Goal: Share content: Share content

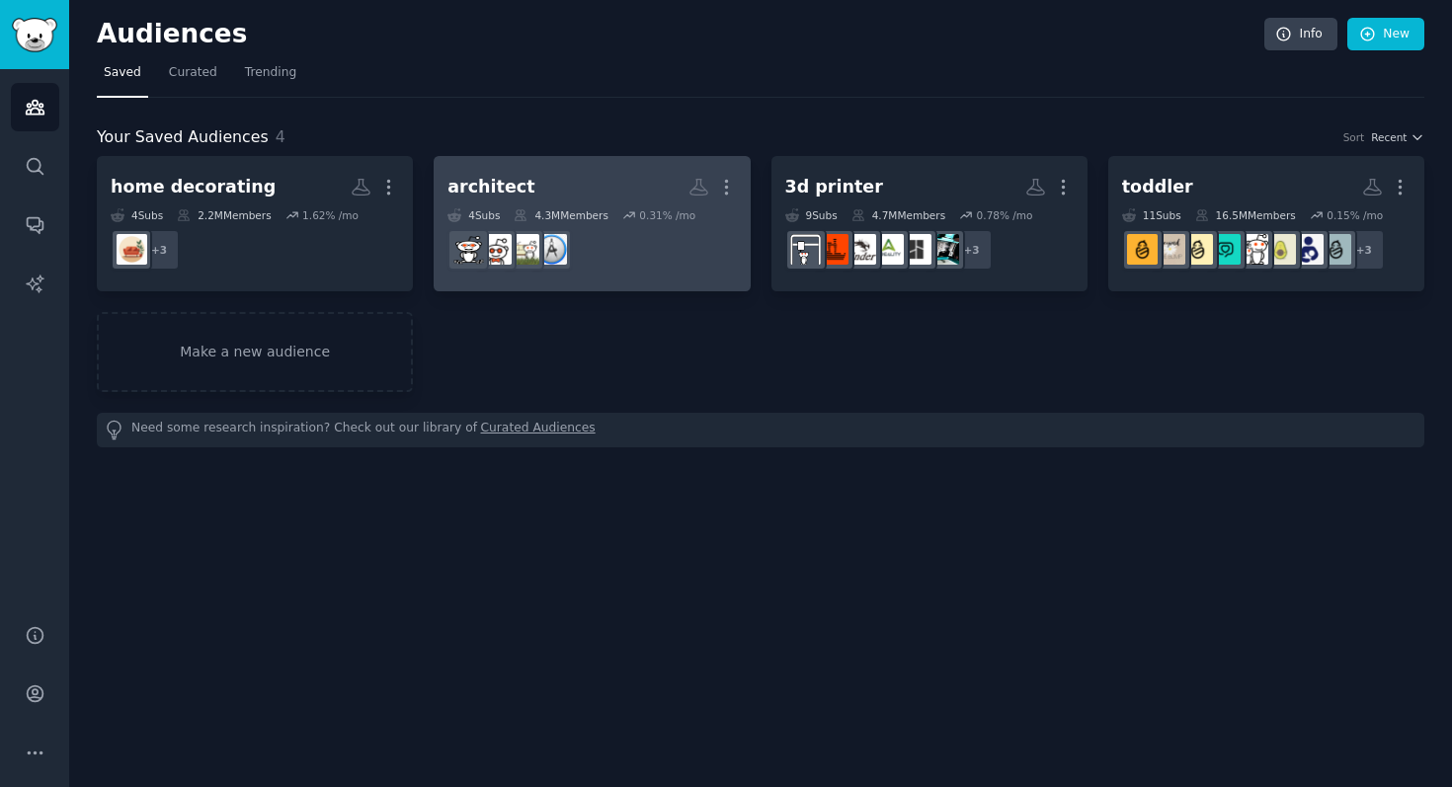
click at [622, 194] on h2 "architect More" at bounding box center [591, 187] width 288 height 35
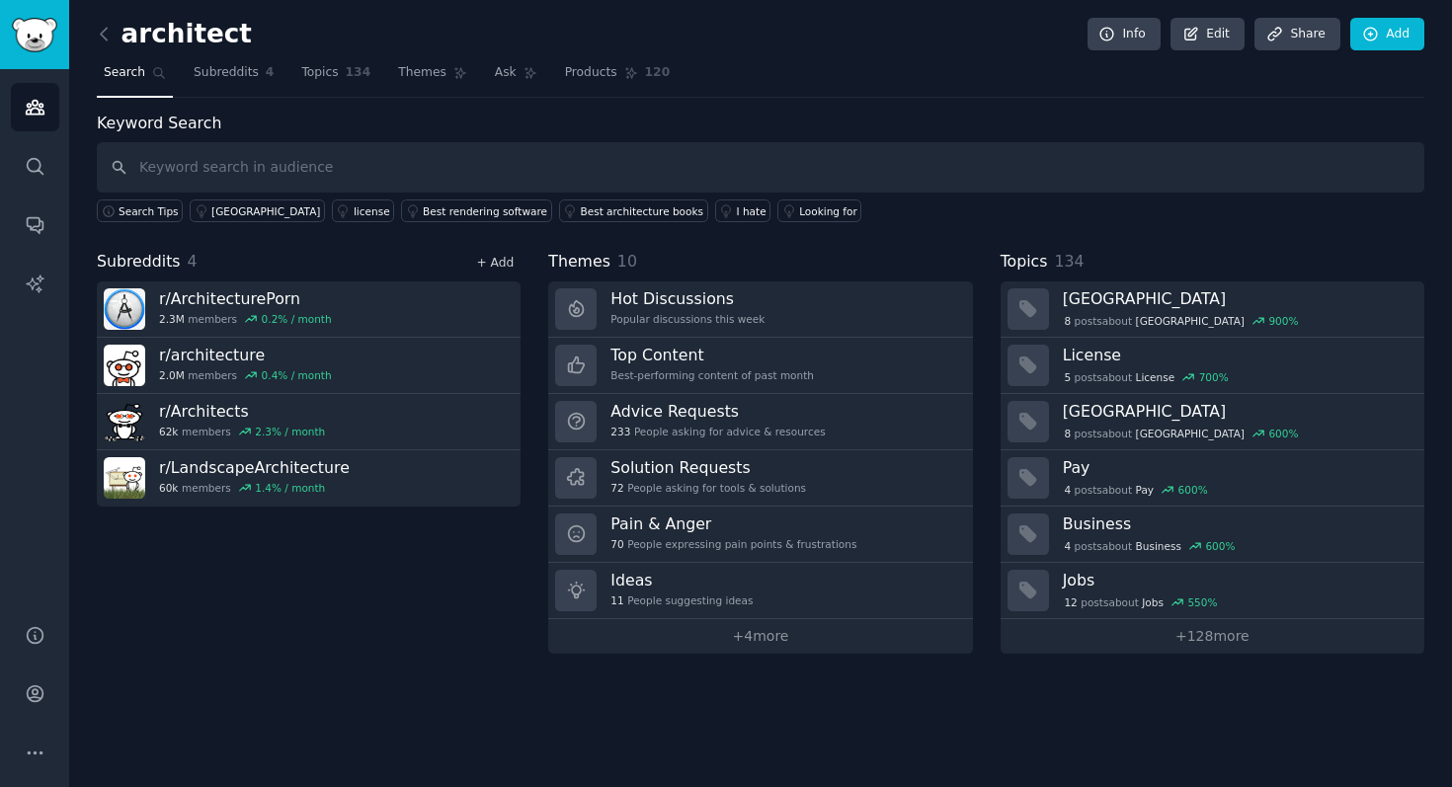
click at [505, 264] on link "+ Add" at bounding box center [495, 263] width 38 height 14
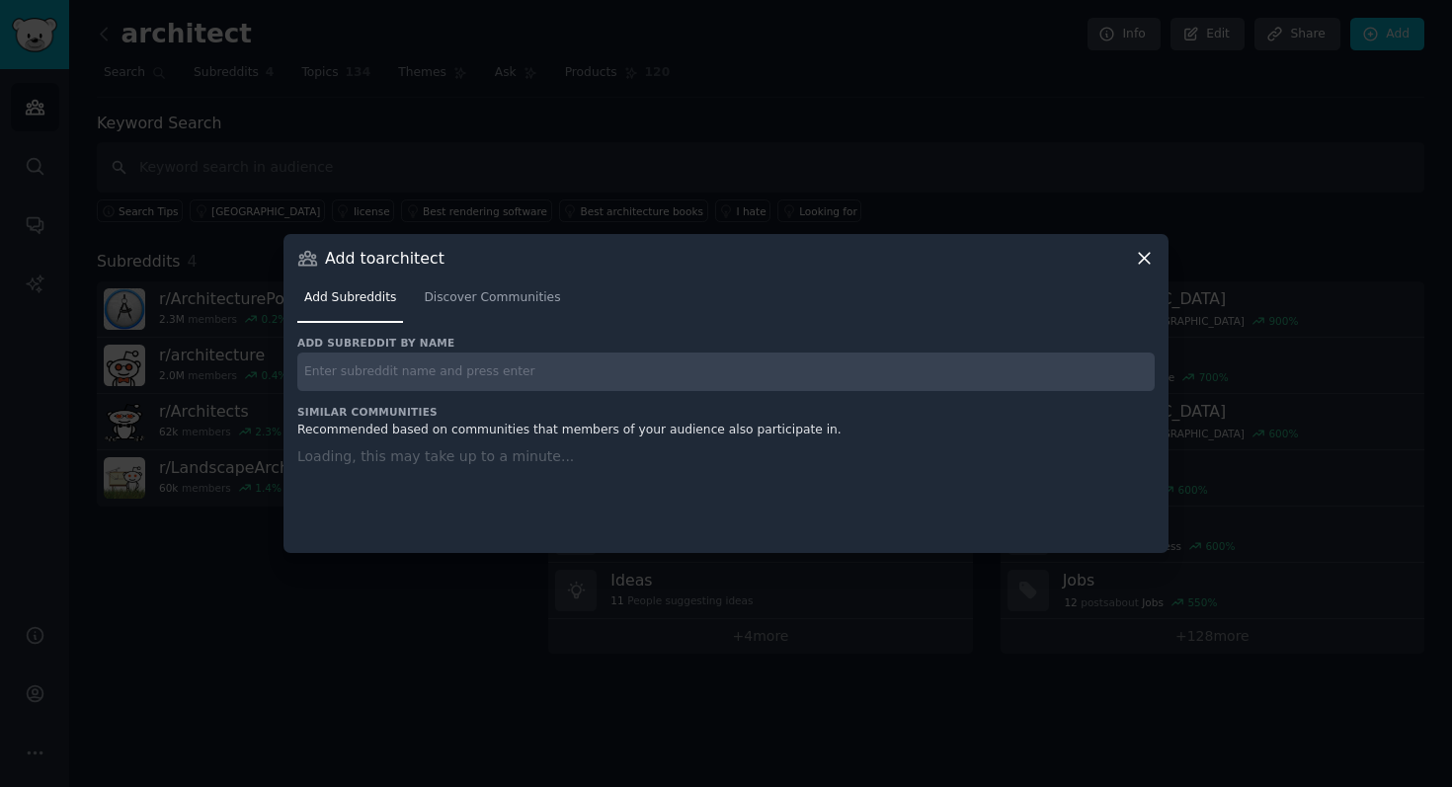
click at [476, 354] on input "text" at bounding box center [725, 372] width 857 height 39
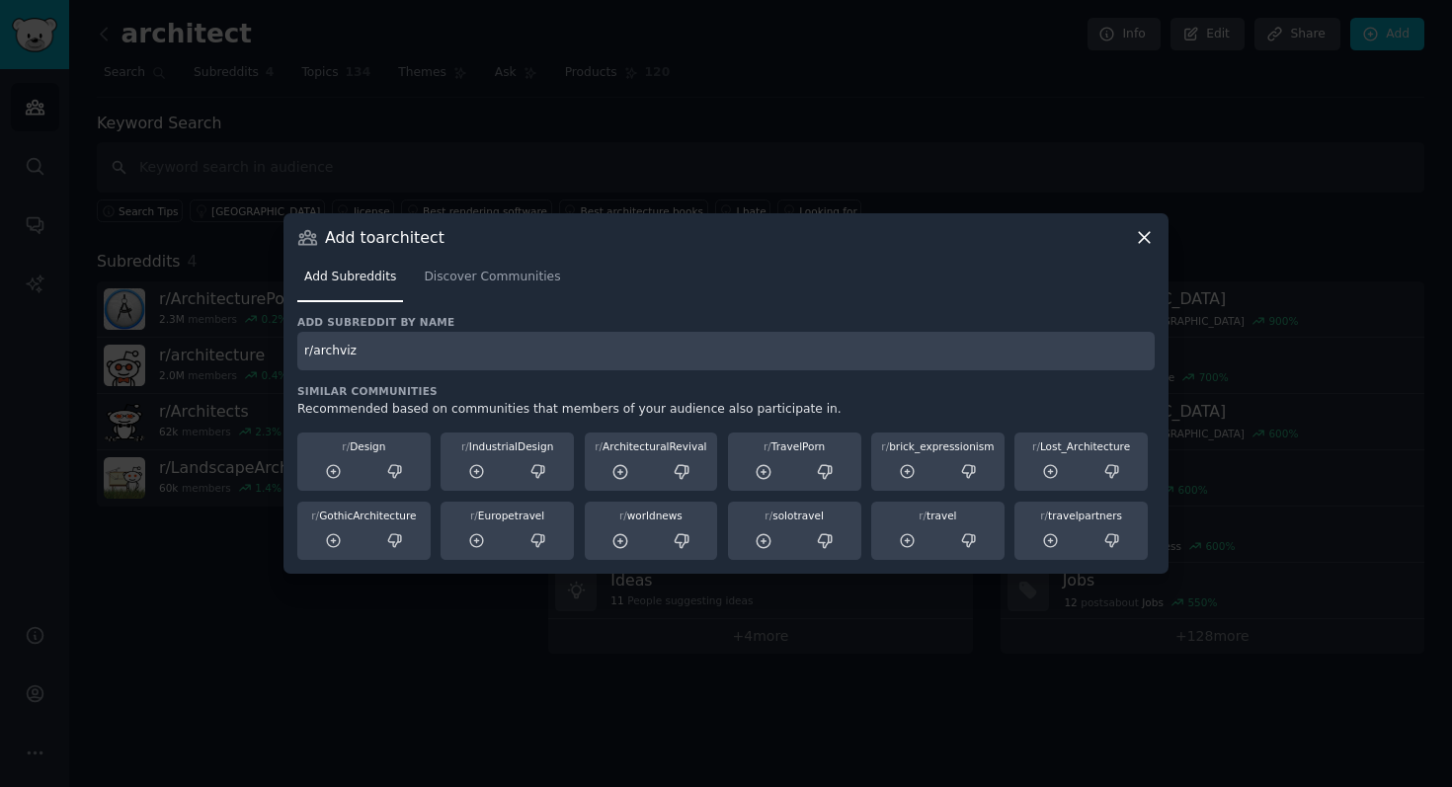
type input "r/archviz"
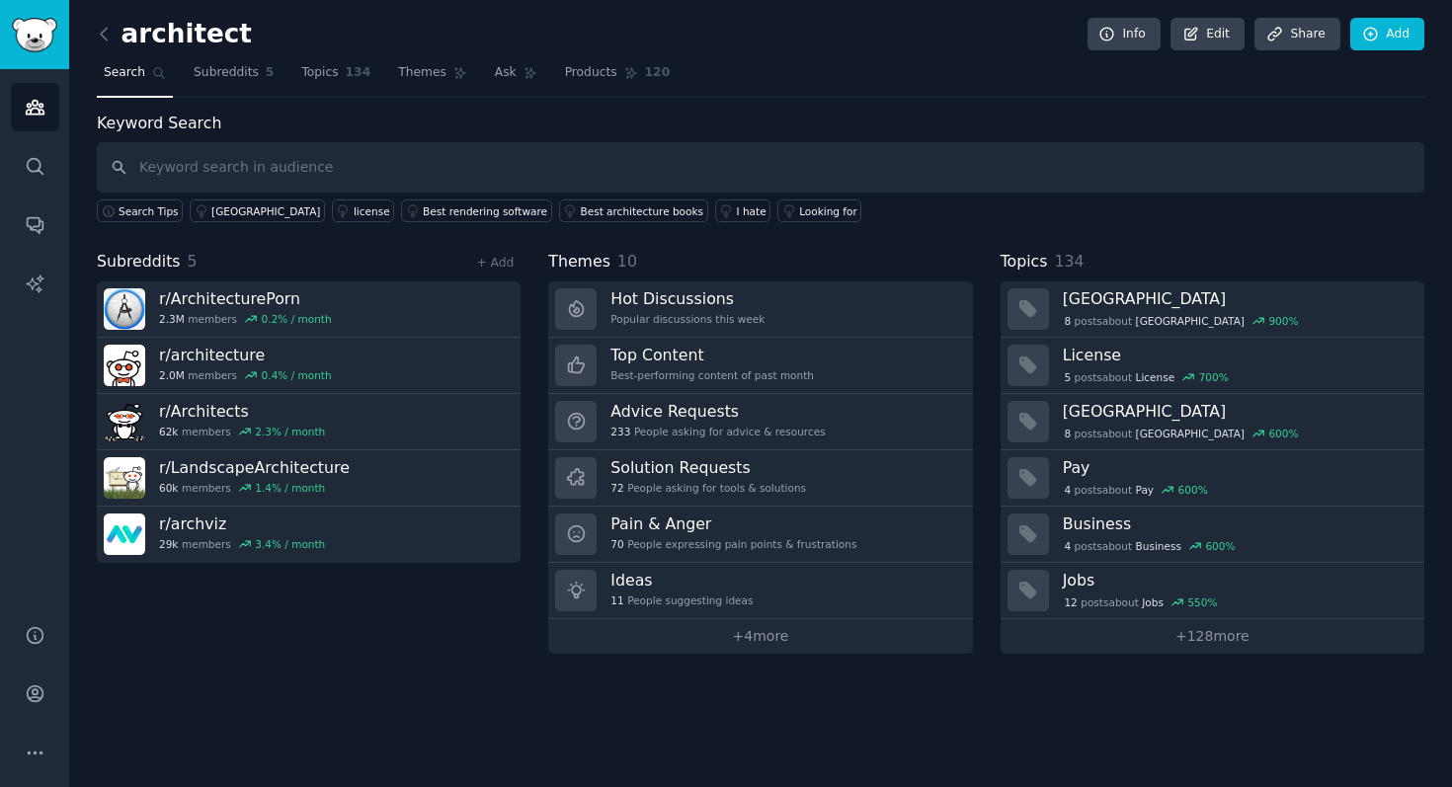
click at [258, 130] on div "Keyword Search Search Tips [GEOGRAPHIC_DATA] license Best rendering software Be…" at bounding box center [760, 168] width 1327 height 112
click at [277, 256] on div "Subreddits 5 + Add" at bounding box center [309, 262] width 424 height 25
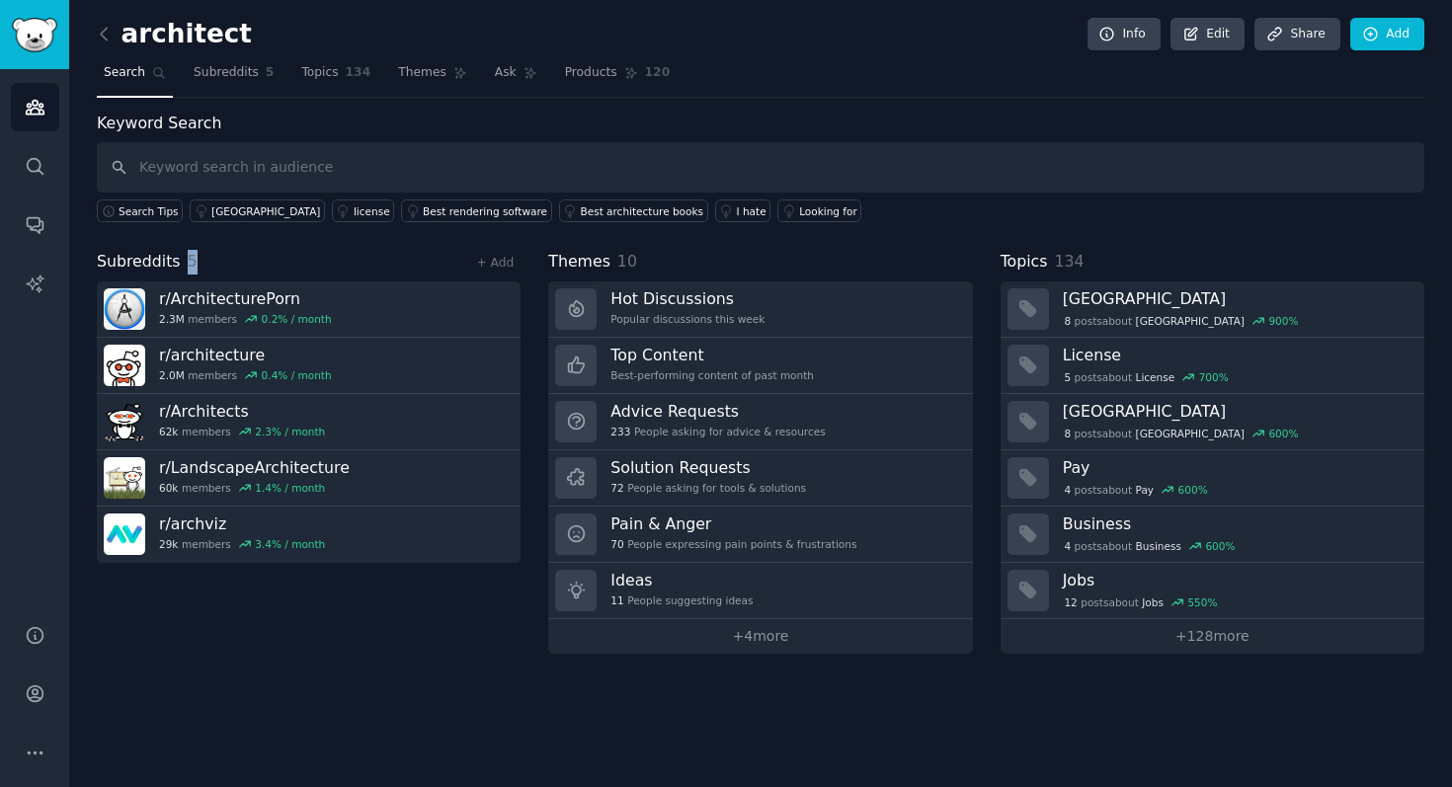
click at [277, 256] on div "Subreddits 5 + Add" at bounding box center [309, 262] width 424 height 25
click at [393, 237] on div "Keyword Search Search Tips [GEOGRAPHIC_DATA] license Best rendering software Be…" at bounding box center [760, 383] width 1327 height 542
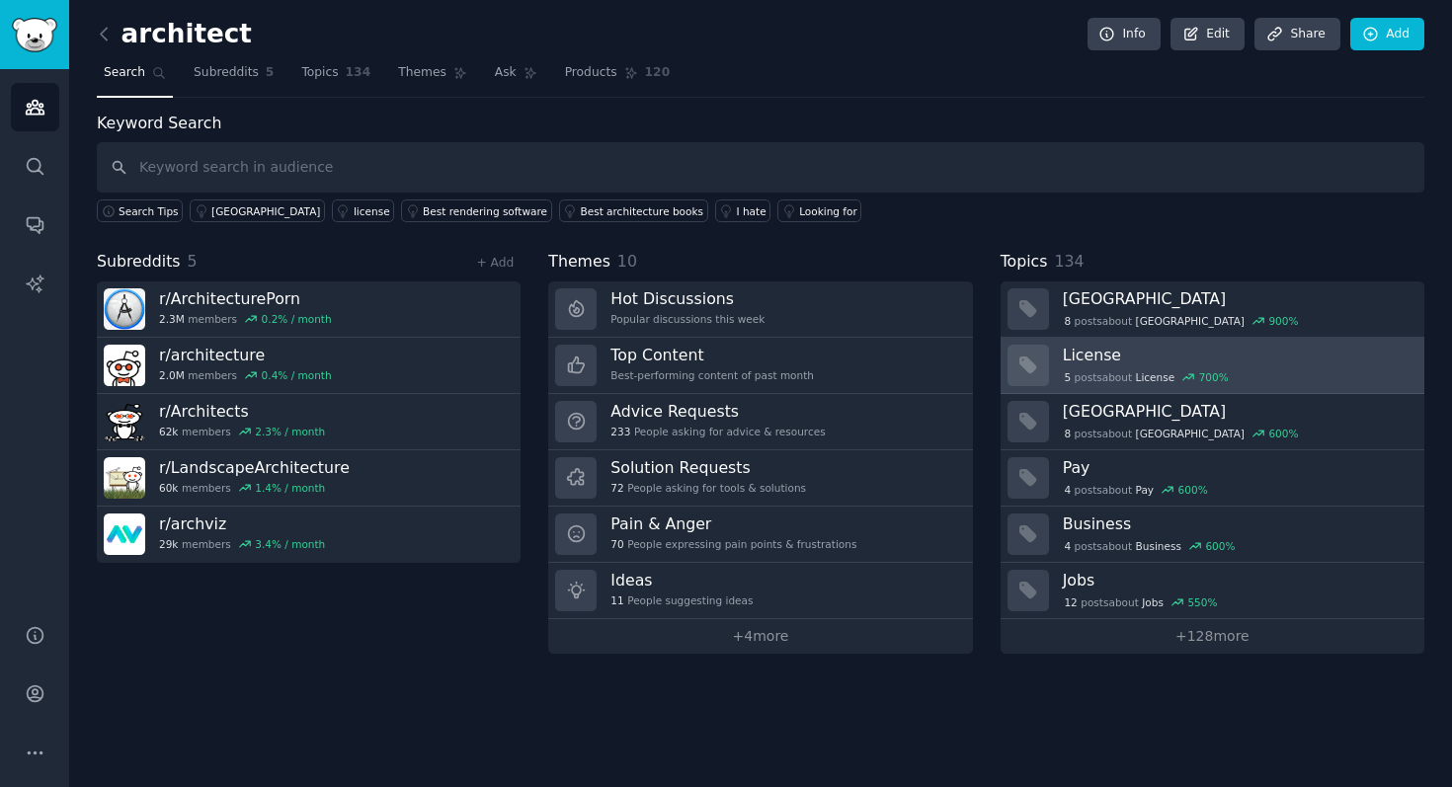
click at [1263, 377] on div "5 post s about License 700 %" at bounding box center [1237, 377] width 348 height 18
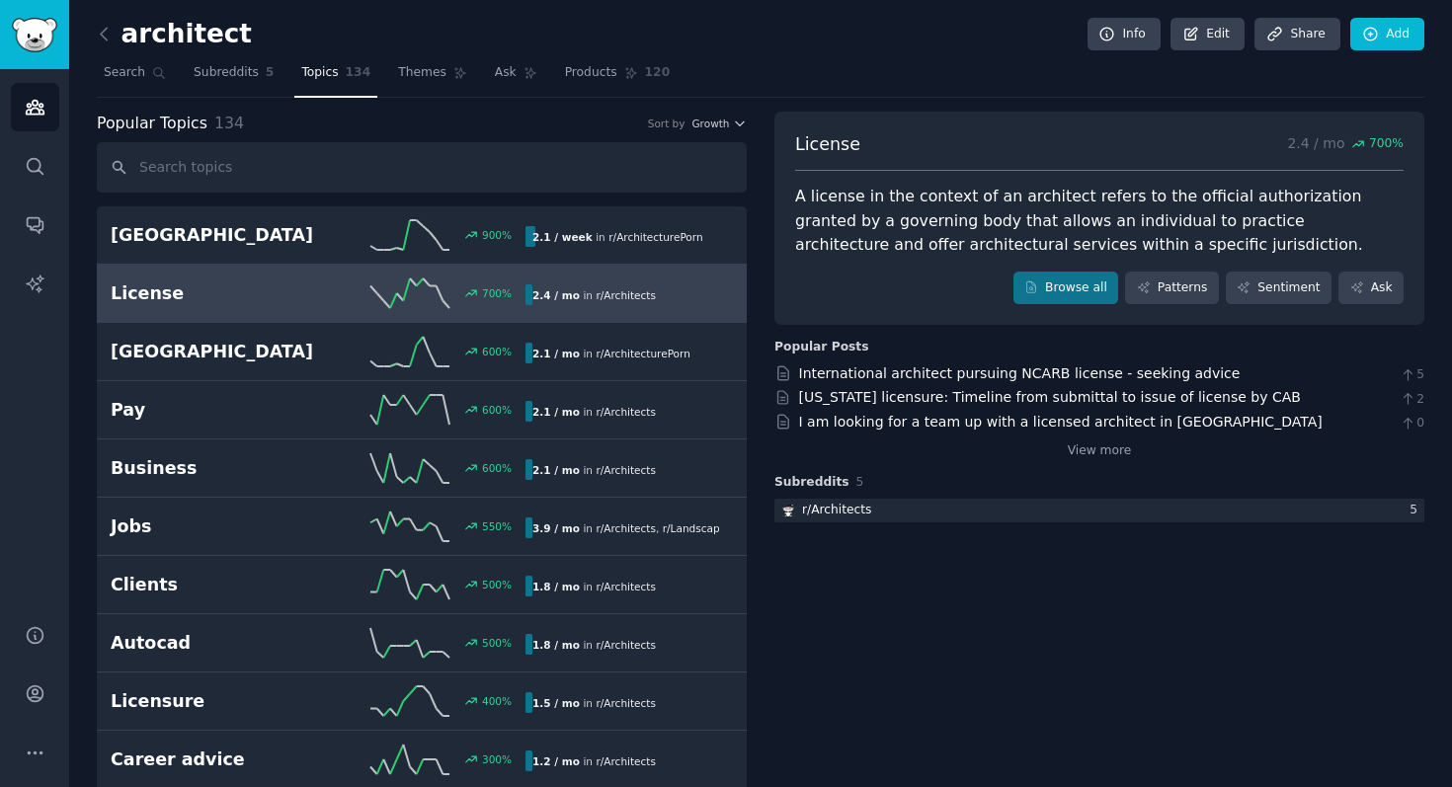
click at [984, 219] on div "A license in the context of an architect refers to the official authorization g…" at bounding box center [1099, 221] width 608 height 73
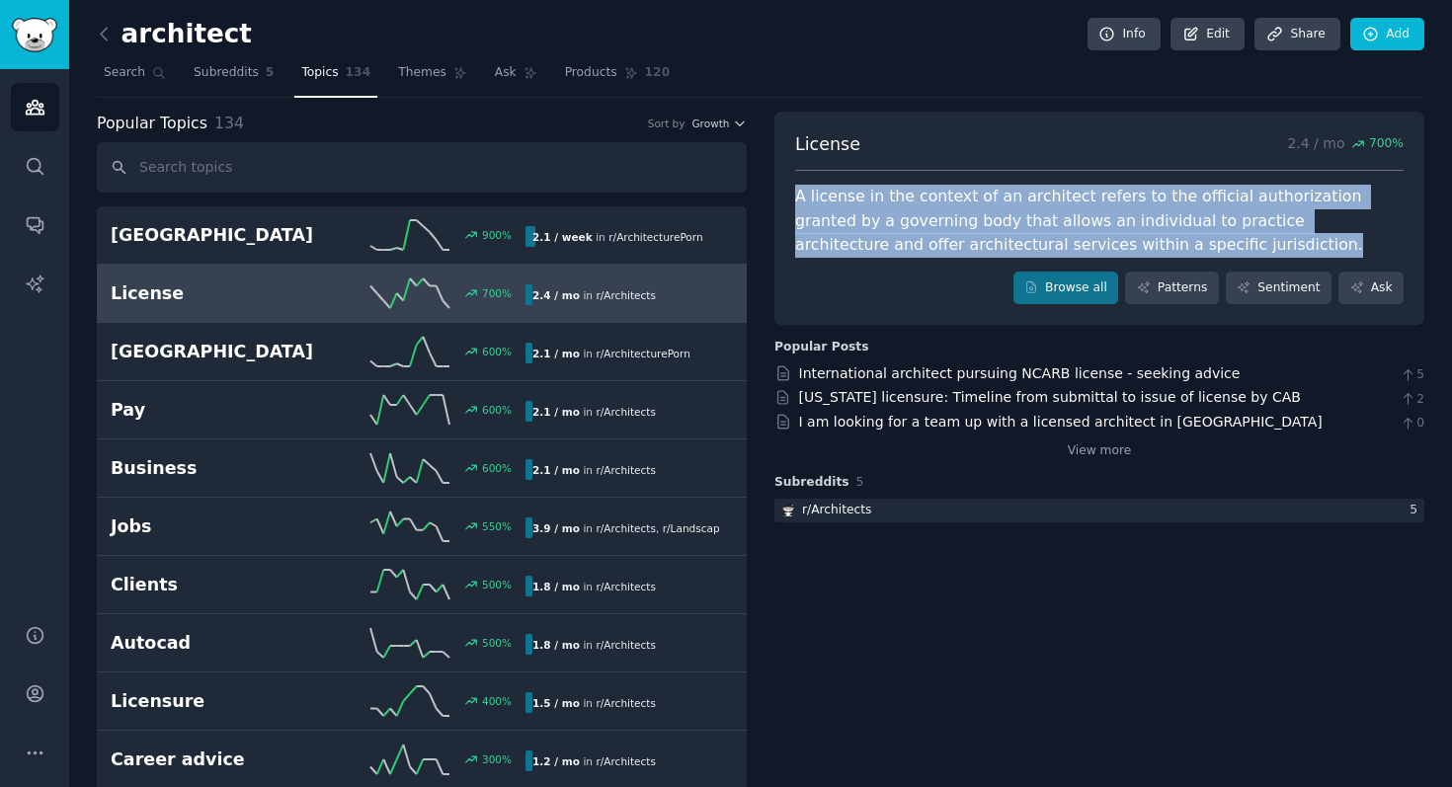
click at [984, 219] on div "A license in the context of an architect refers to the official authorization g…" at bounding box center [1099, 221] width 608 height 73
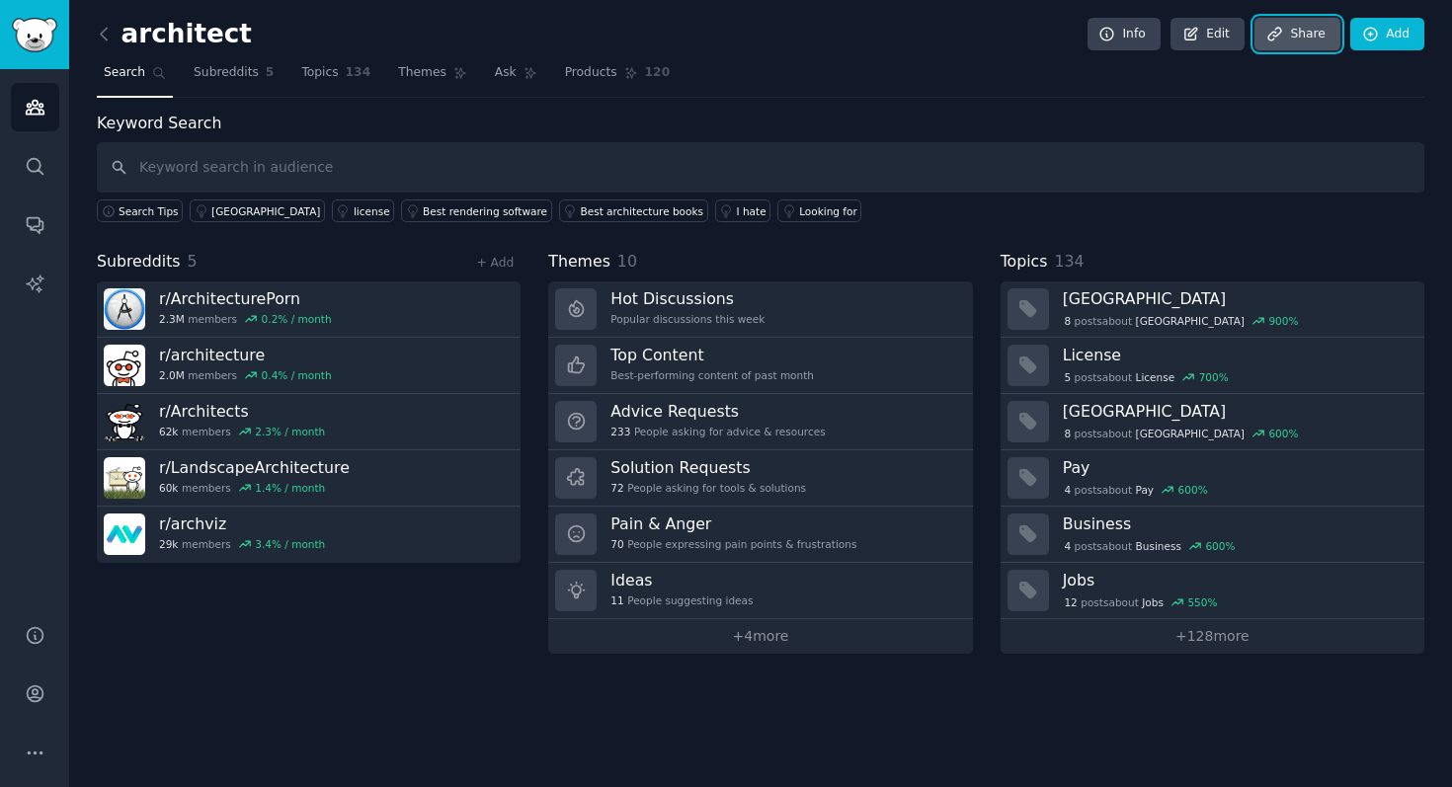
click at [1271, 43] on link "Share" at bounding box center [1296, 35] width 85 height 34
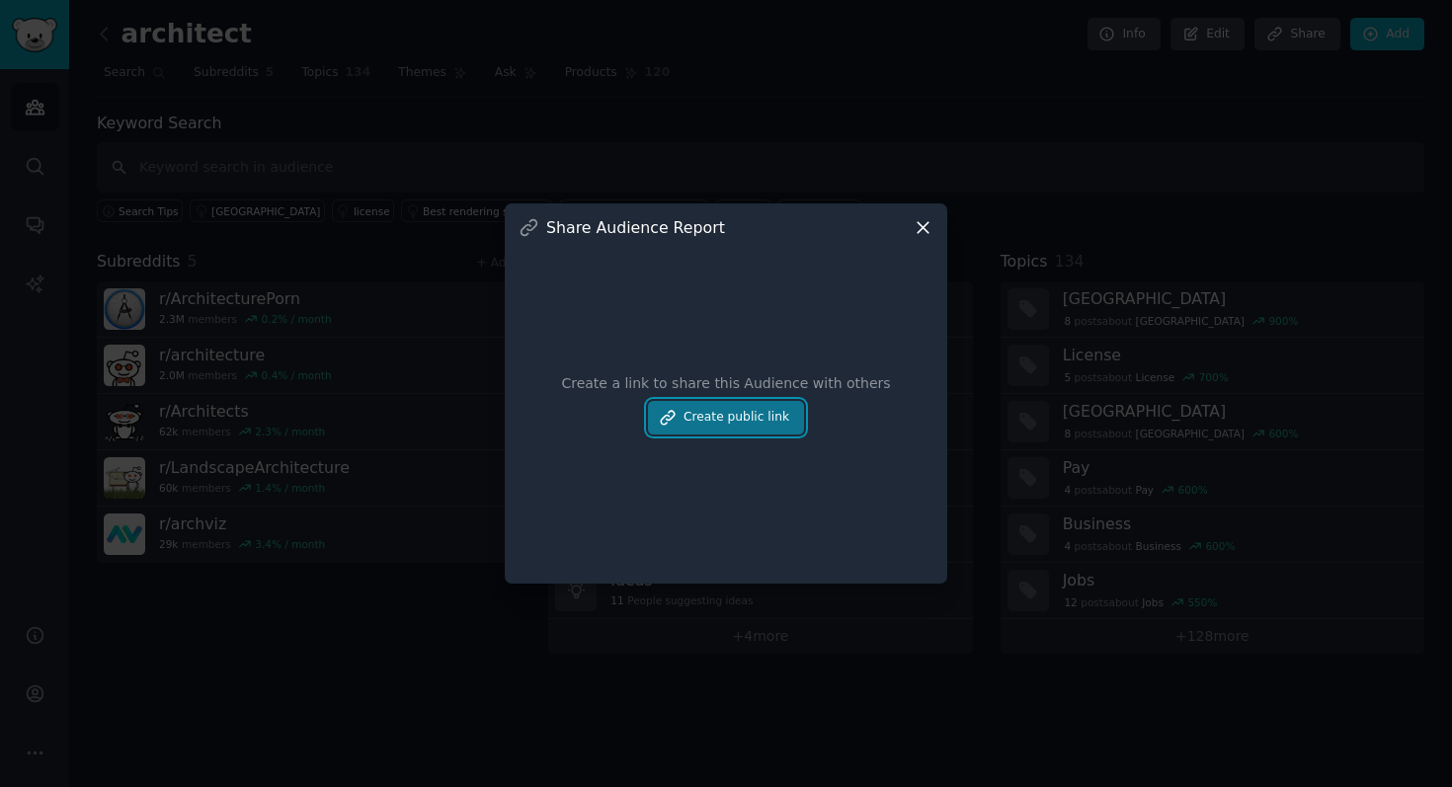
click at [710, 416] on button "Create public link" at bounding box center [726, 418] width 156 height 34
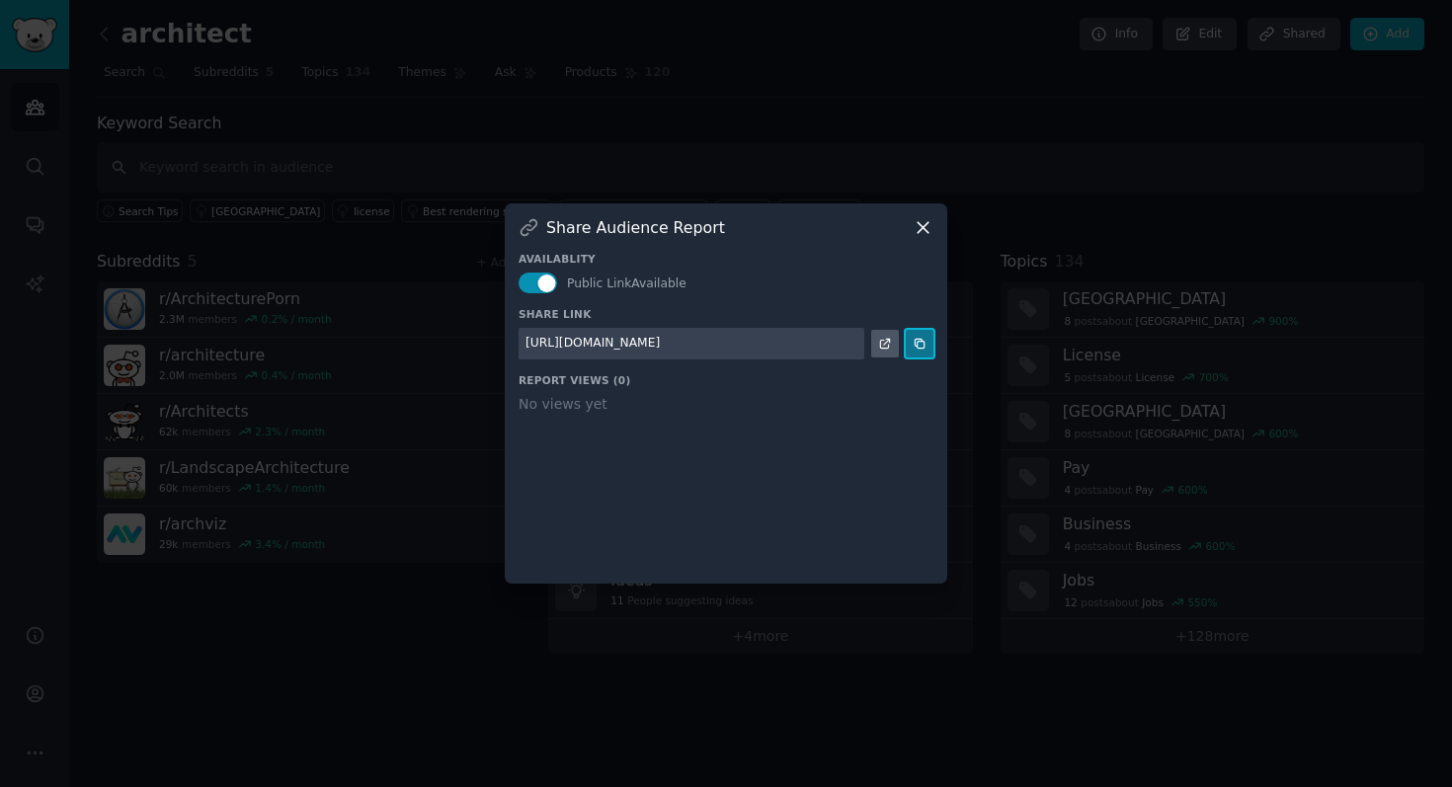
click at [919, 340] on icon at bounding box center [919, 344] width 14 height 14
